Goal: Information Seeking & Learning: Find contact information

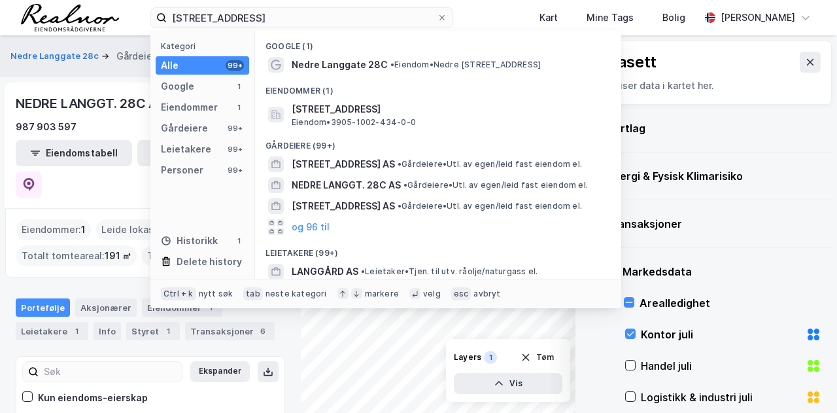
click at [127, 16] on div "nedre langgate 28c Kategori Alle 99+ Google 1 Eiendommer 1 Gårdeiere 99+ Leieta…" at bounding box center [418, 17] width 837 height 35
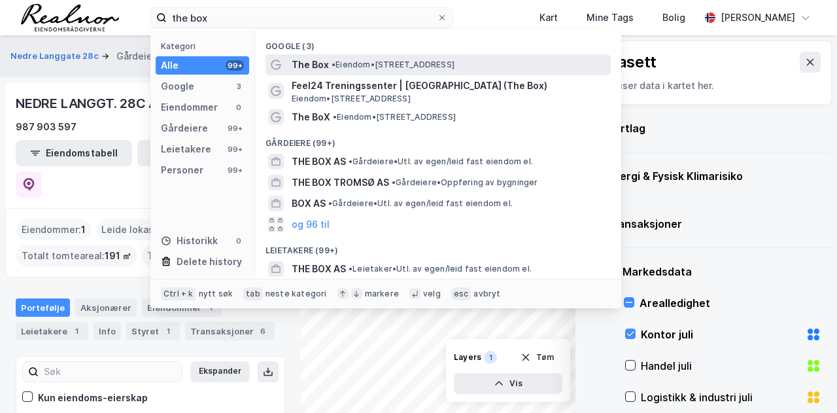
click at [454, 61] on span "• Eiendom • Stakkevollvegen 11B, 9010 Tromsø" at bounding box center [393, 65] width 123 height 10
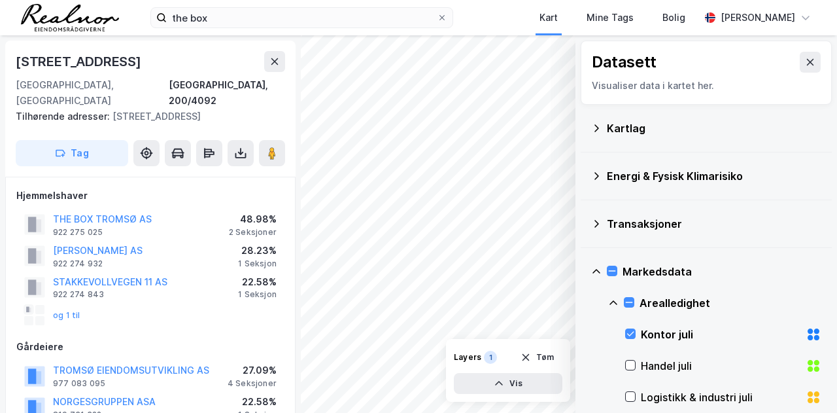
scroll to position [1, 0]
drag, startPoint x: 166, startPoint y: 59, endPoint x: 4, endPoint y: 56, distance: 162.2
click at [4, 56] on div "Stakkevollvegen 11b 9010, Tromsø, Troms Tromsø, 200/4092 Tilhørende adresser: S…" at bounding box center [150, 223] width 301 height 377
copy div "Stakkevollvegen 11b"
click at [149, 46] on div "Stakkevollvegen 11b 9010, Tromsø, Troms Tromsø, 200/4092 Tilhørende adresser: S…" at bounding box center [150, 108] width 290 height 136
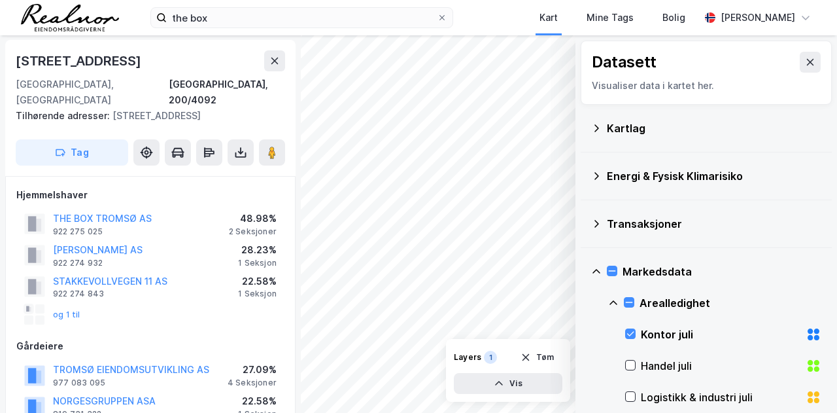
drag, startPoint x: 160, startPoint y: 65, endPoint x: 16, endPoint y: 55, distance: 143.6
click at [16, 55] on div "Stakkevollvegen 11b" at bounding box center [150, 60] width 269 height 21
copy div "Stakkevollvegen 11b"
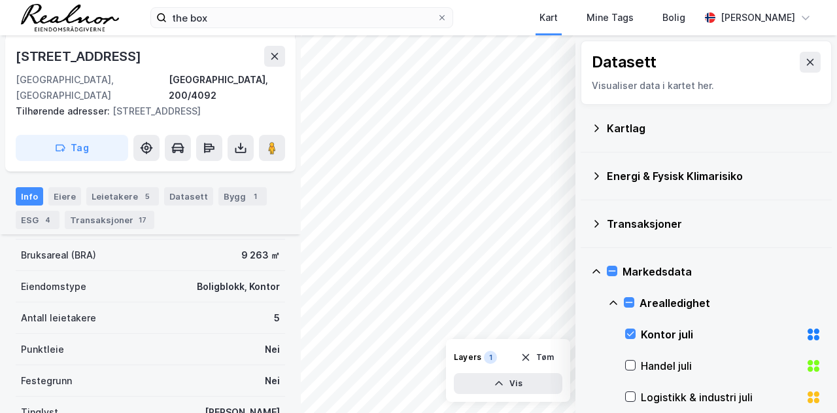
scroll to position [328, 0]
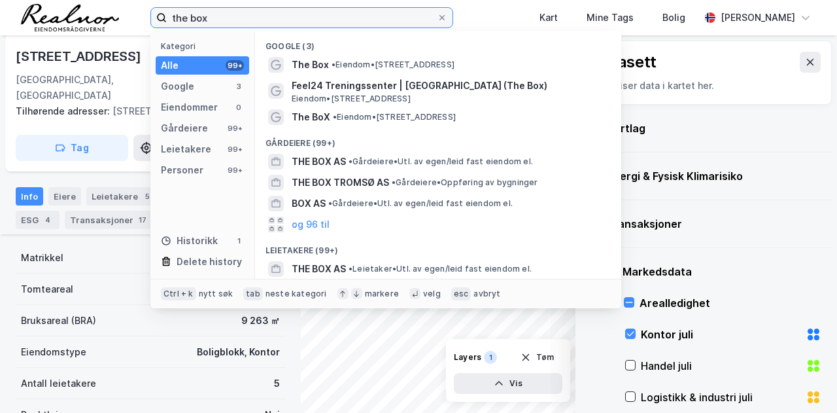
drag, startPoint x: 241, startPoint y: 14, endPoint x: 82, endPoint y: 15, distance: 158.9
click at [82, 15] on div "the box Kategori Alle 99+ Google 3 Eiendommer 0 Gårdeiere 99+ Leietakere 99+ Pe…" at bounding box center [418, 17] width 837 height 35
paste input "Østre Aker vei 203"
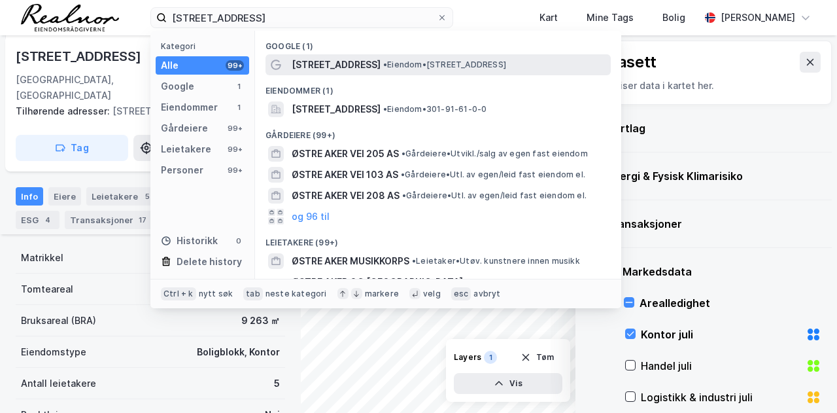
click at [347, 60] on span "Østre Aker vei 203" at bounding box center [336, 65] width 89 height 16
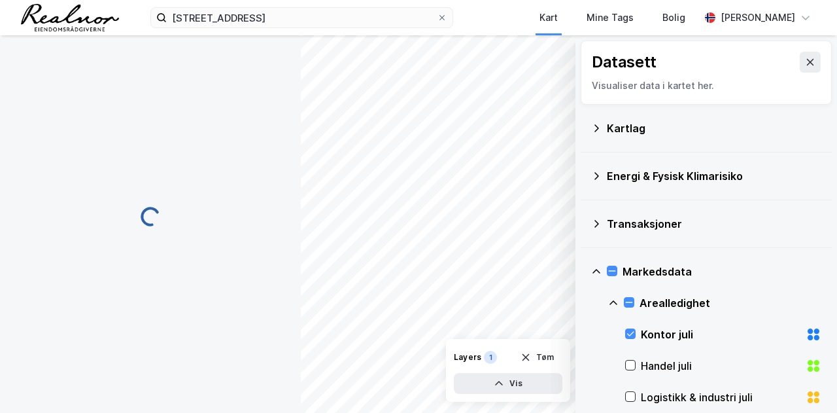
scroll to position [328, 0]
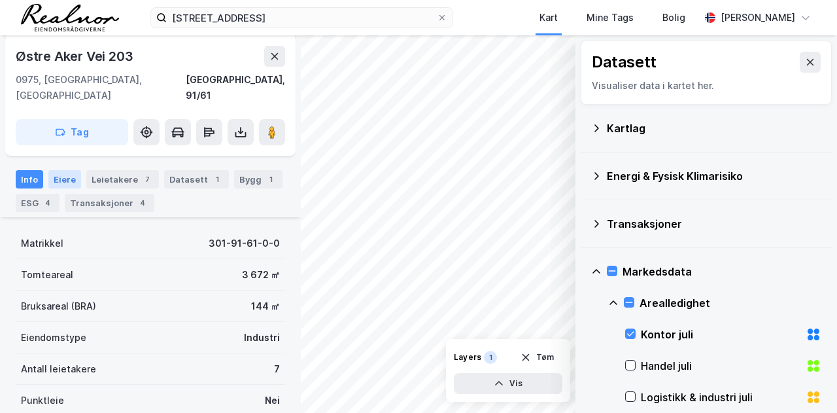
click at [63, 170] on div "Eiere" at bounding box center [64, 179] width 33 height 18
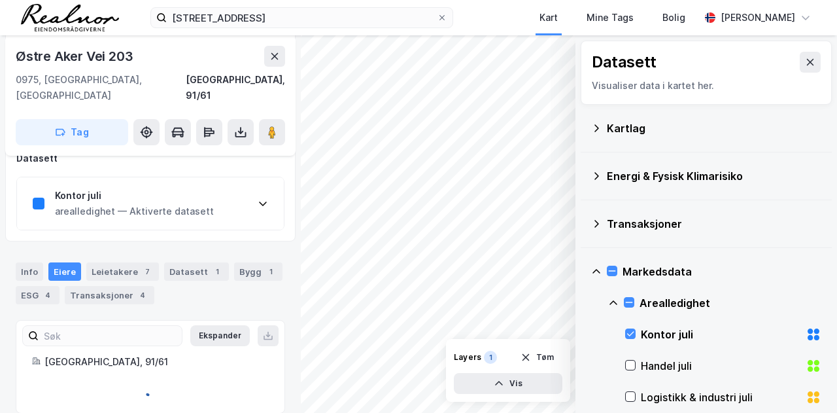
scroll to position [275, 0]
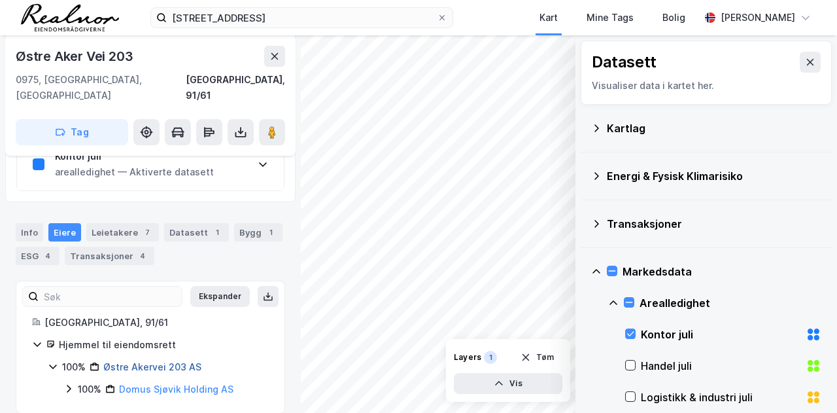
click at [165, 361] on link "Østre Akervei 203 AS" at bounding box center [152, 366] width 98 height 11
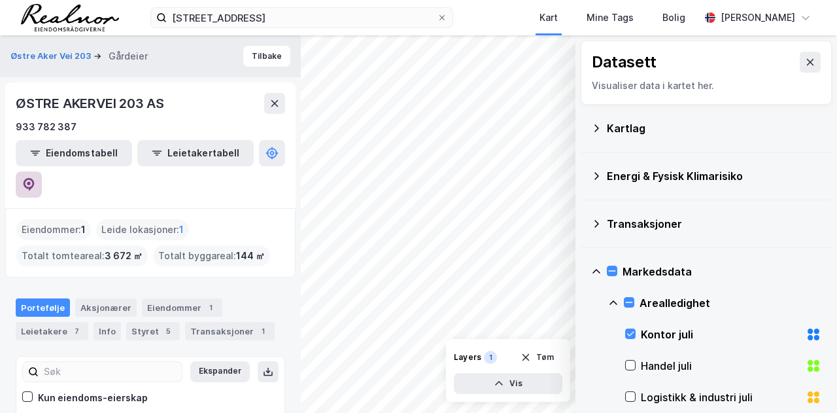
click at [42, 171] on button at bounding box center [29, 184] width 26 height 26
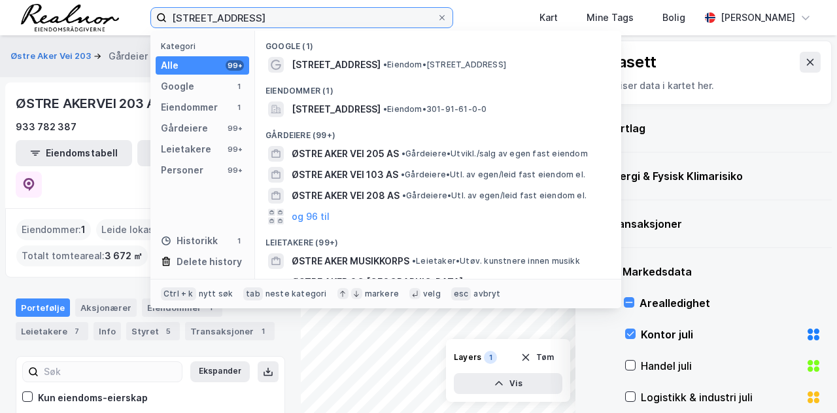
drag, startPoint x: 274, startPoint y: 19, endPoint x: 79, endPoint y: 19, distance: 194.9
click at [79, 19] on div "Østre Aker vei 203 Kategori Alle 99+ Google 1 Eiendommer 1 Gårdeiere 99+ Leieta…" at bounding box center [418, 17] width 837 height 35
paste input "Strømsveien 177"
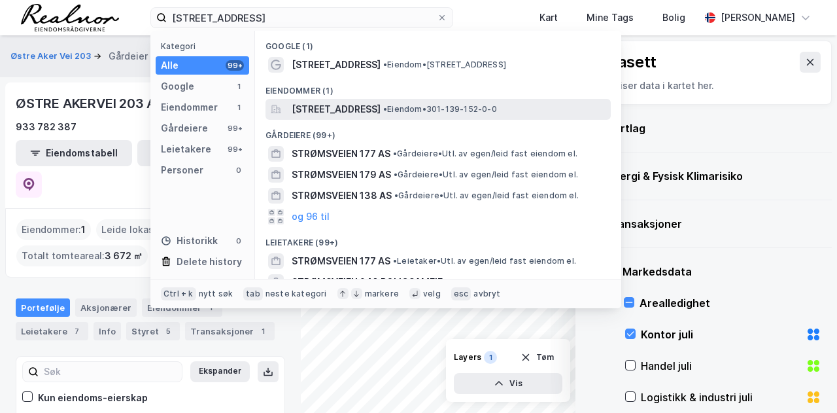
click at [375, 106] on span "Strømsveien 177, 0664, OSLO, OSLO" at bounding box center [336, 109] width 89 height 16
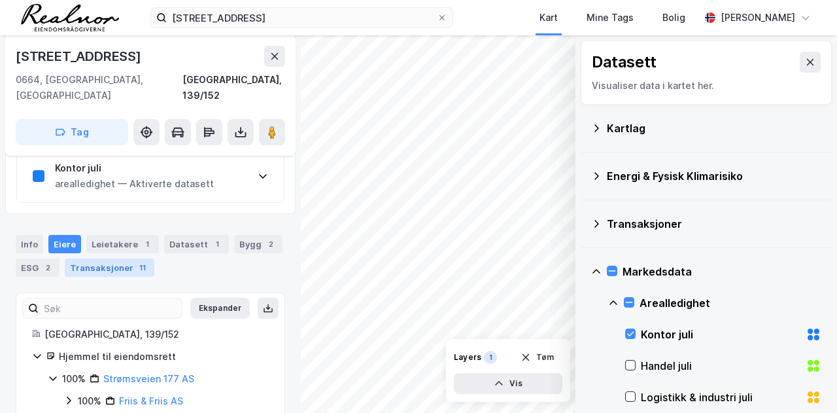
scroll to position [248, 0]
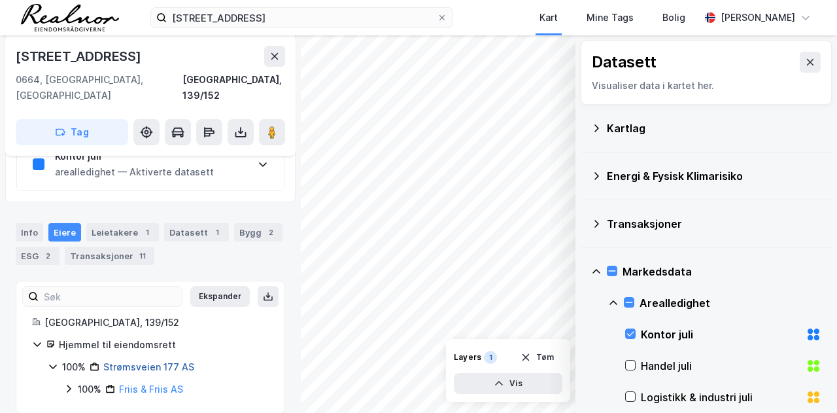
click at [153, 361] on link "Strømsveien 177 AS" at bounding box center [148, 366] width 91 height 11
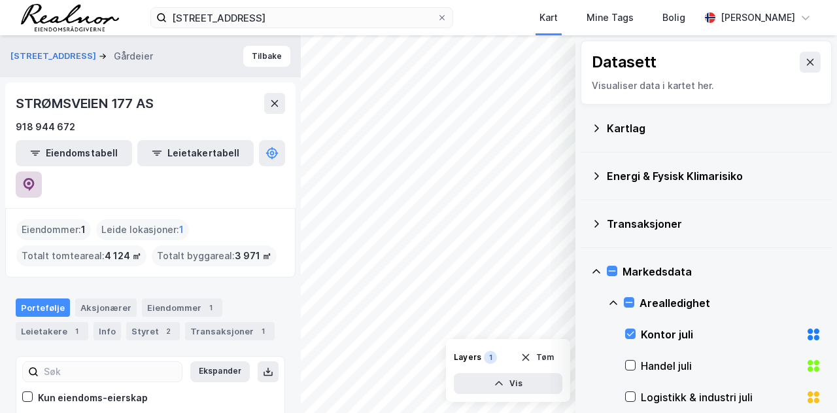
click at [42, 171] on button at bounding box center [29, 184] width 26 height 26
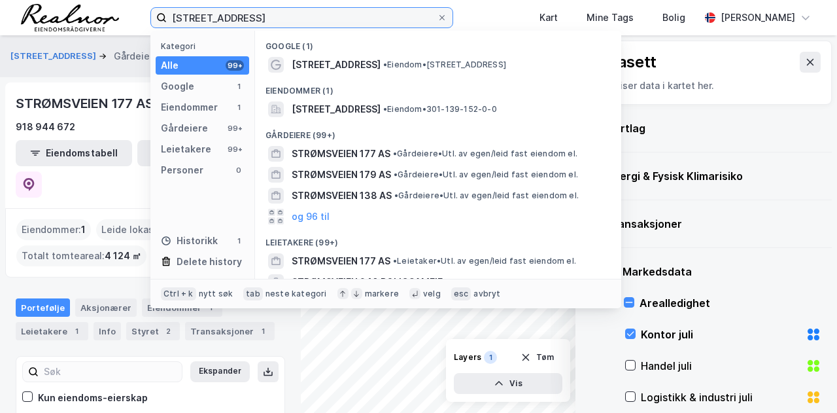
click at [263, 21] on input "Strømsveien 177" at bounding box center [302, 18] width 270 height 20
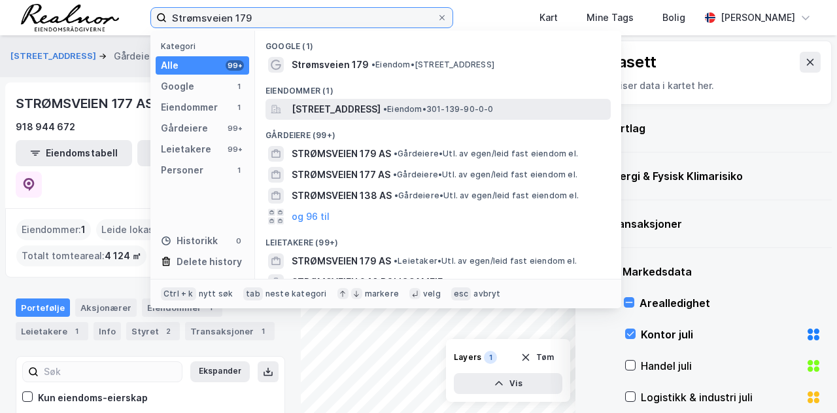
type input "Strømsveien 179"
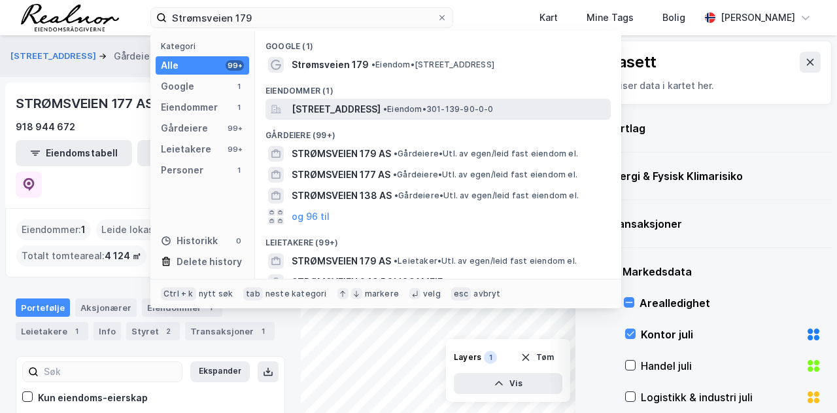
click at [381, 112] on span "Strømsveien 179, 0664, OSLO, OSLO" at bounding box center [336, 109] width 89 height 16
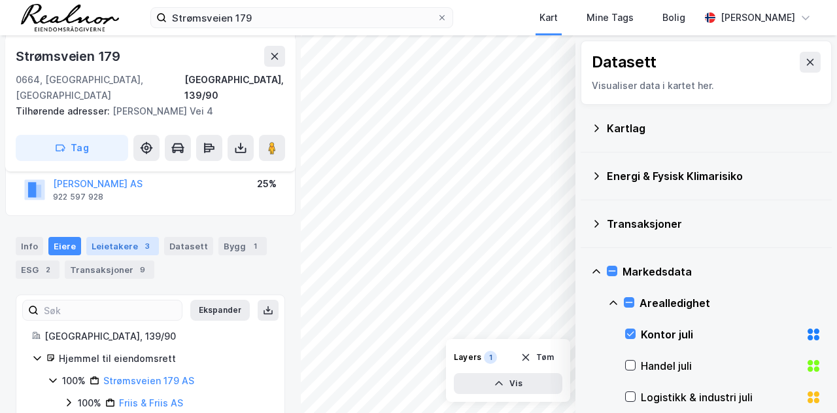
scroll to position [174, 0]
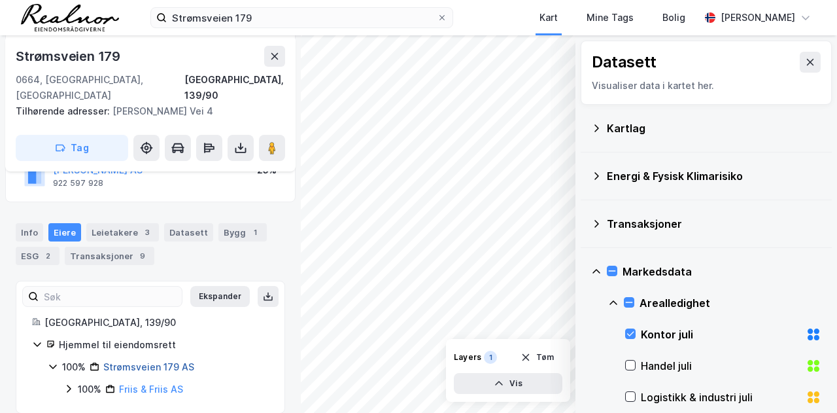
click at [156, 361] on link "Strømsveien 179 AS" at bounding box center [148, 366] width 91 height 11
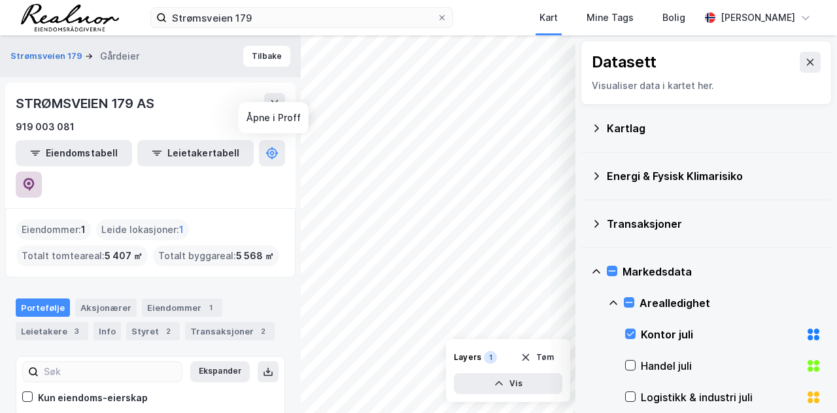
click at [35, 178] on icon at bounding box center [28, 184] width 13 height 13
